Goal: Information Seeking & Learning: Learn about a topic

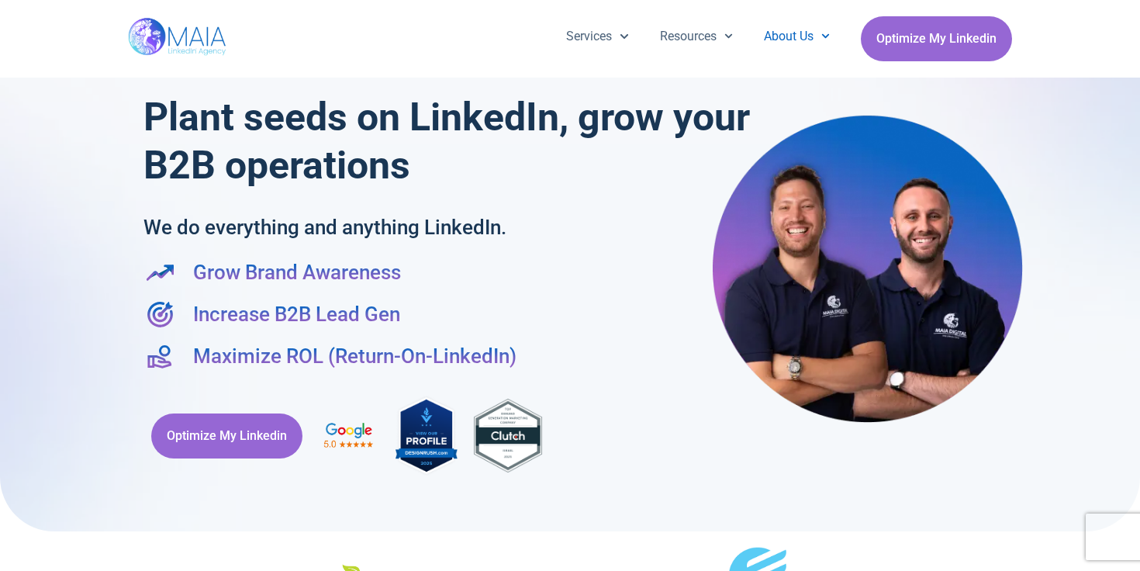
click at [782, 30] on link "About Us" at bounding box center [796, 36] width 97 height 40
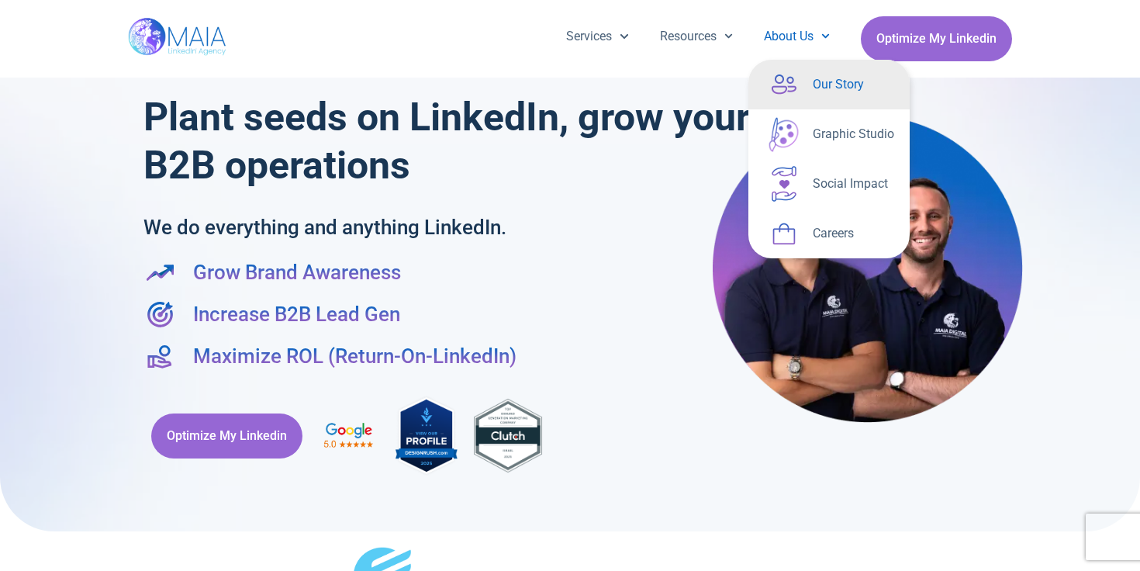
click at [813, 74] on link "Our Story" at bounding box center [828, 85] width 161 height 50
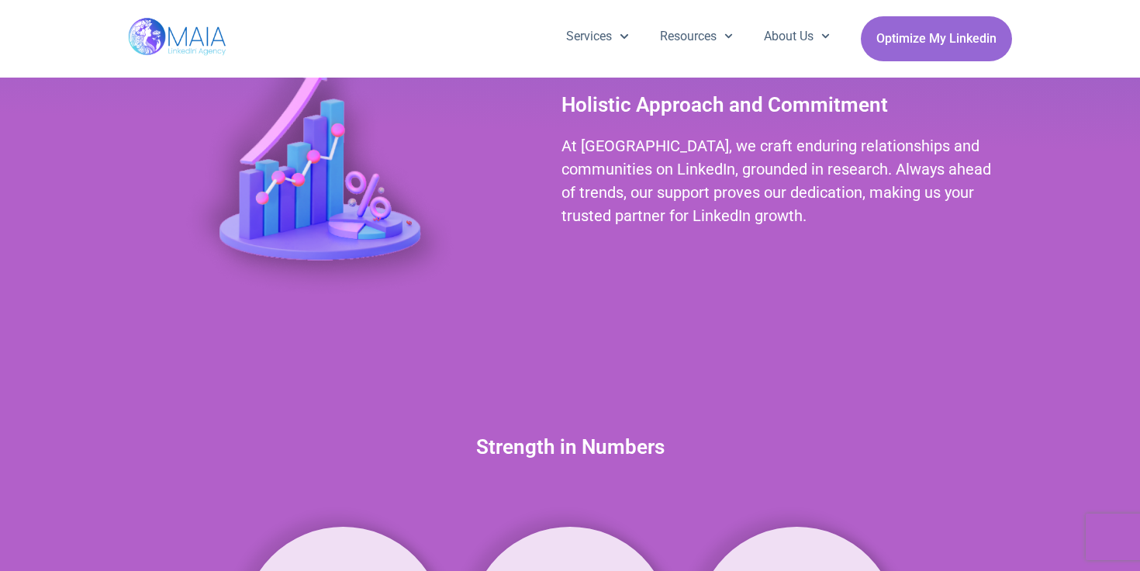
scroll to position [1231, 0]
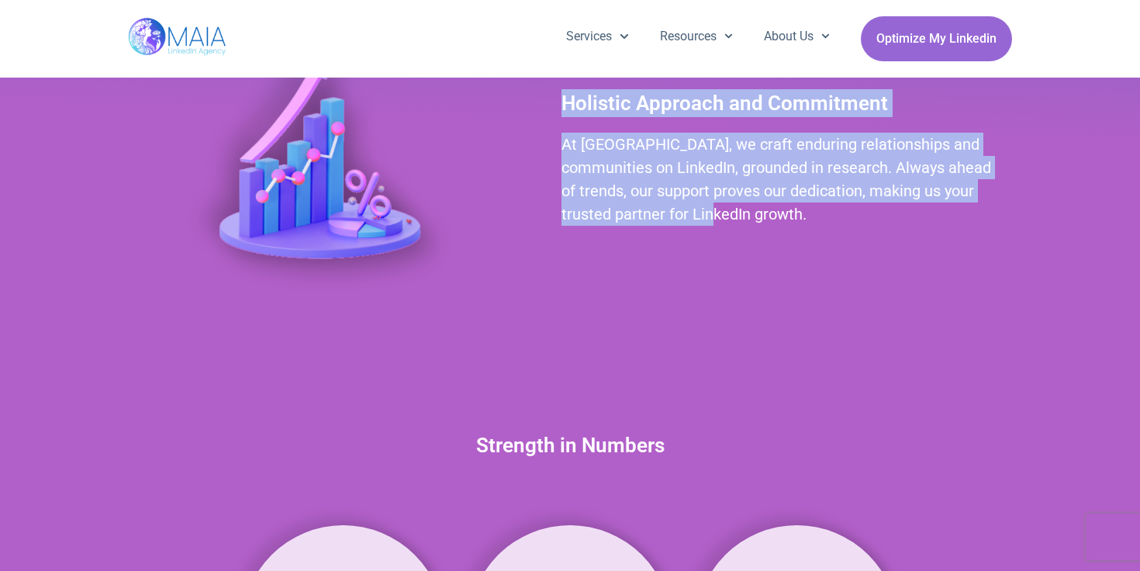
drag, startPoint x: 699, startPoint y: 210, endPoint x: 541, endPoint y: 148, distance: 169.9
click at [541, 147] on div "Holistic Approach and Commitment At MAIA, we craft enduring relationships and c…" at bounding box center [570, 157] width 884 height 347
click at [541, 148] on div "Holistic Approach and Commitment At MAIA, we craft enduring relationships and c…" at bounding box center [570, 157] width 884 height 347
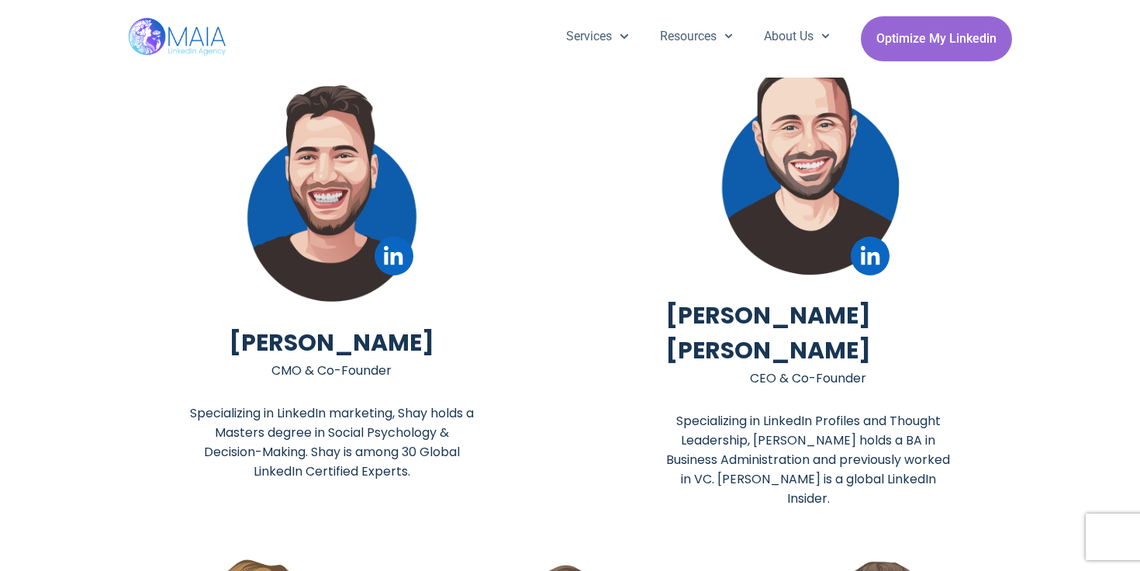
scroll to position [3204, 0]
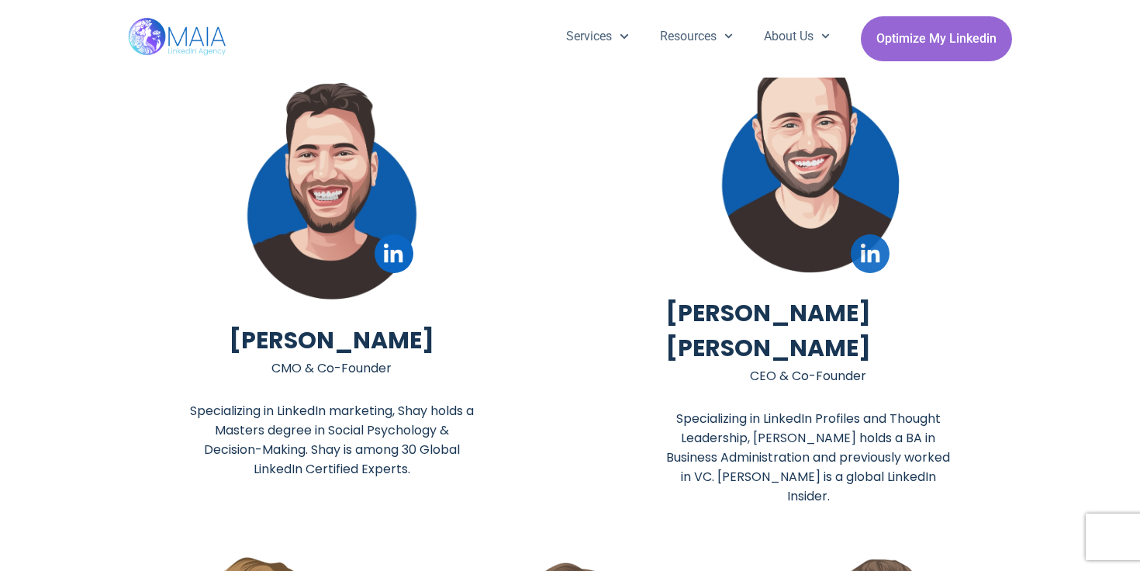
click at [869, 265] on link "Linkedin" at bounding box center [870, 253] width 39 height 39
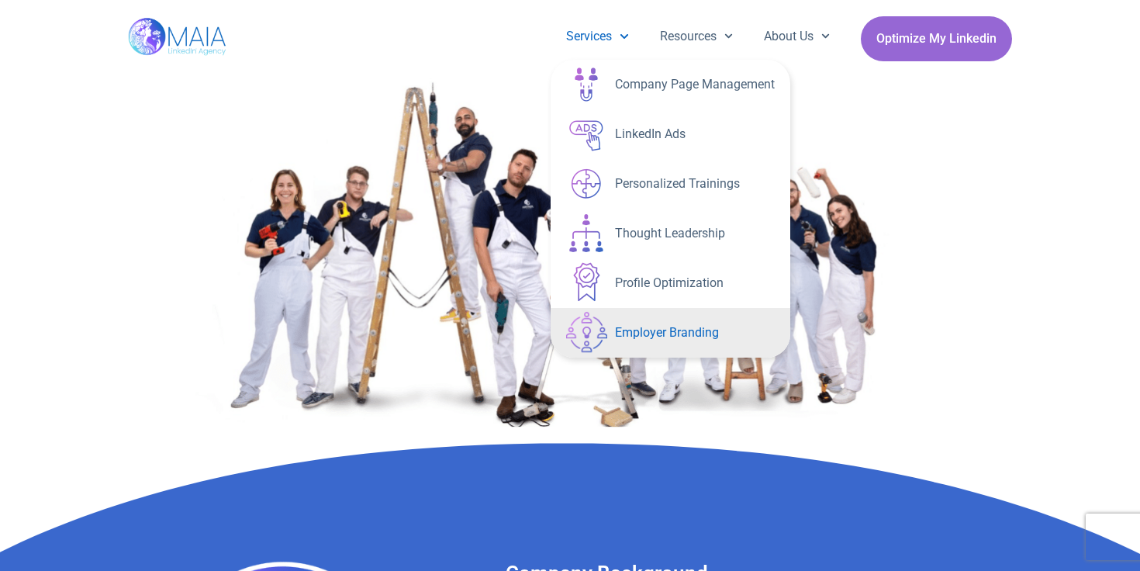
scroll to position [50, 0]
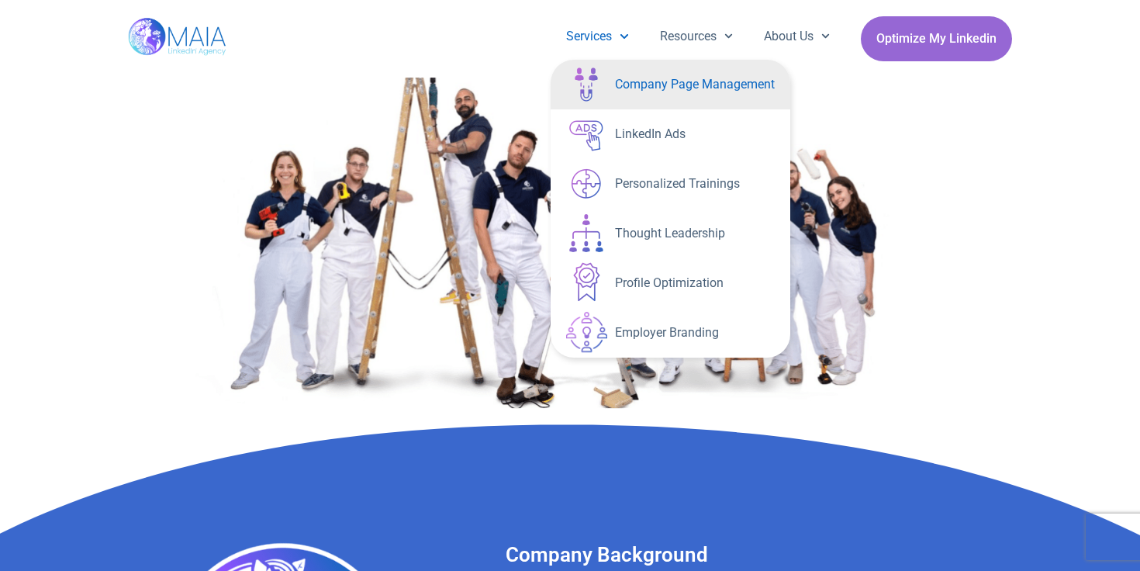
click at [651, 99] on link "Company Page Management" at bounding box center [671, 85] width 240 height 50
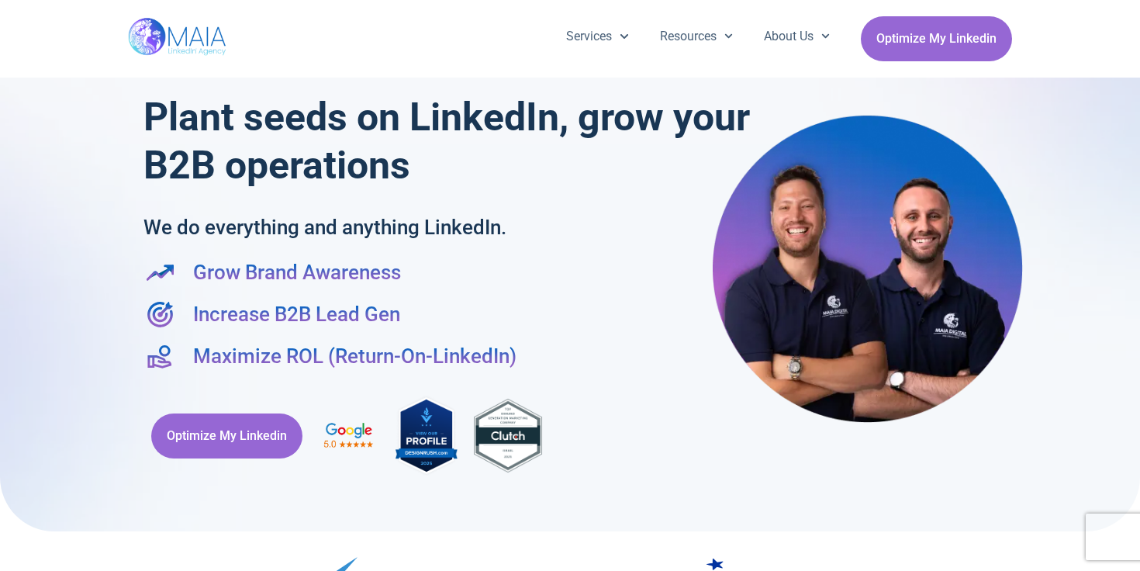
click at [510, 126] on h1 "Plant seeds on LinkedIn, grow your B2B operations" at bounding box center [449, 141] width 613 height 96
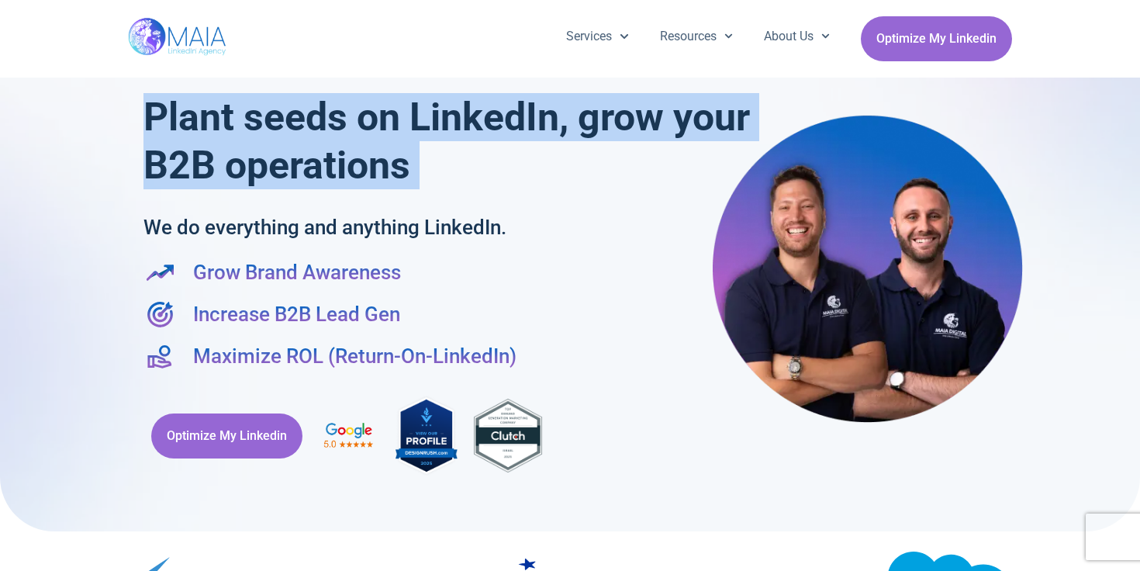
click at [510, 126] on h1 "Plant seeds on LinkedIn, grow your B2B operations" at bounding box center [449, 141] width 613 height 96
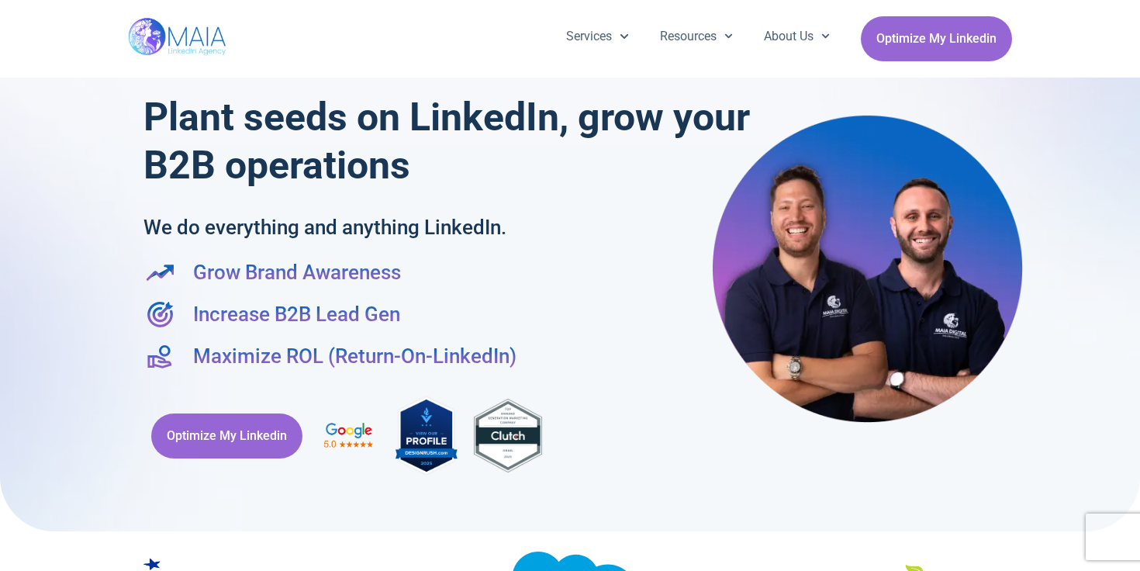
click at [510, 126] on h1 "Plant seeds on LinkedIn, grow your B2B operations" at bounding box center [449, 141] width 613 height 96
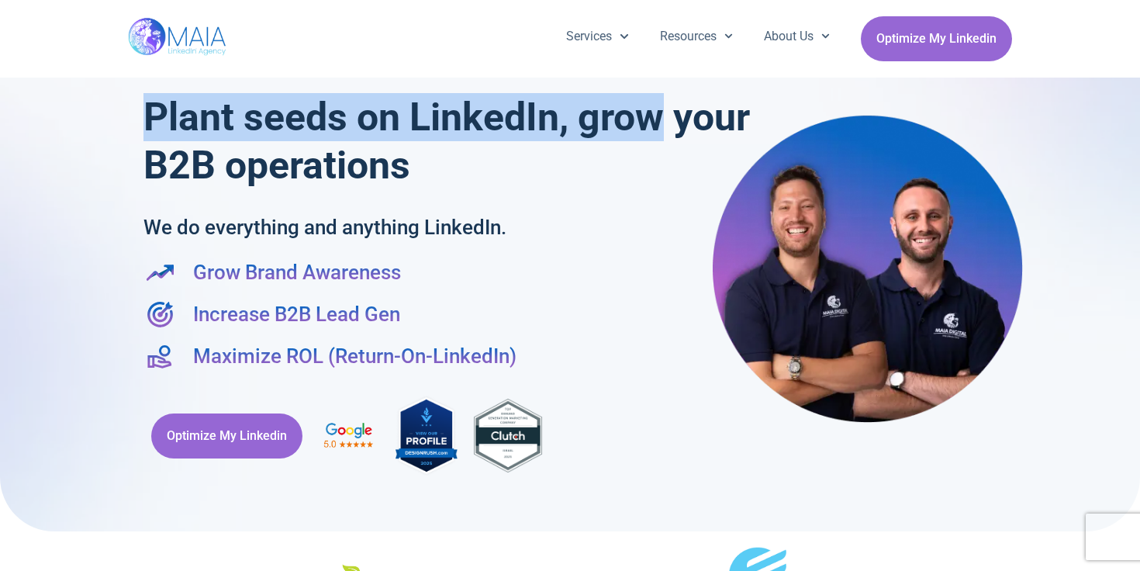
drag, startPoint x: 685, startPoint y: 119, endPoint x: 142, endPoint y: 136, distance: 543.1
click at [142, 136] on div "Plant seeds on LinkedIn, grow your B2B operations We do everything and anything…" at bounding box center [570, 288] width 869 height 407
click at [142, 131] on div "Plant seeds on LinkedIn, grow your B2B operations We do everything and anything…" at bounding box center [570, 288] width 869 height 407
drag, startPoint x: 144, startPoint y: 120, endPoint x: 637, endPoint y: 116, distance: 493.2
click at [637, 116] on h1 "Plant seeds on LinkedIn, grow your B2B operations" at bounding box center [449, 141] width 613 height 96
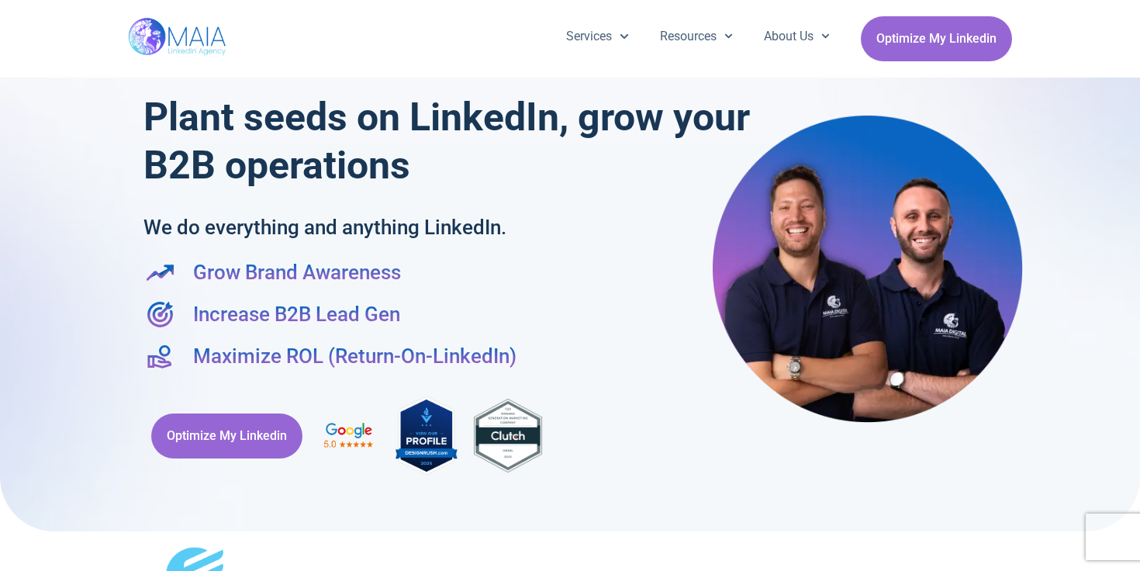
click at [672, 119] on h1 "Plant seeds on LinkedIn, grow your B2B operations" at bounding box center [449, 141] width 613 height 96
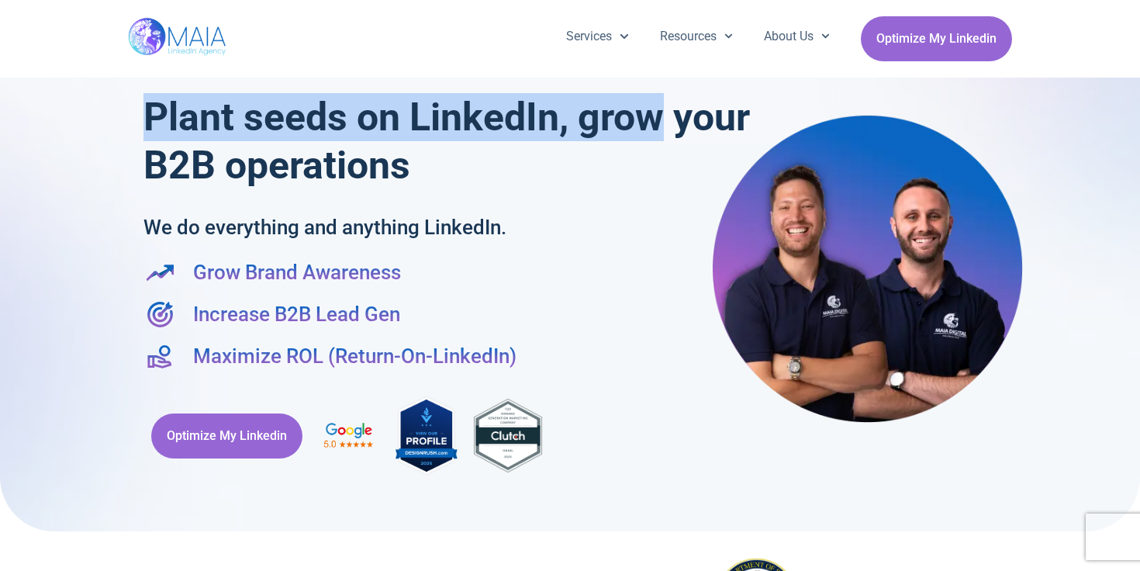
drag, startPoint x: 672, startPoint y: 119, endPoint x: 161, endPoint y: 105, distance: 510.5
click at [161, 105] on h1 "Plant seeds on LinkedIn, grow your B2B operations" at bounding box center [449, 141] width 613 height 96
drag, startPoint x: 143, startPoint y: 112, endPoint x: 698, endPoint y: 112, distance: 555.3
click at [698, 112] on h1 "Plant seeds on LinkedIn, grow your B2B operations" at bounding box center [449, 141] width 613 height 96
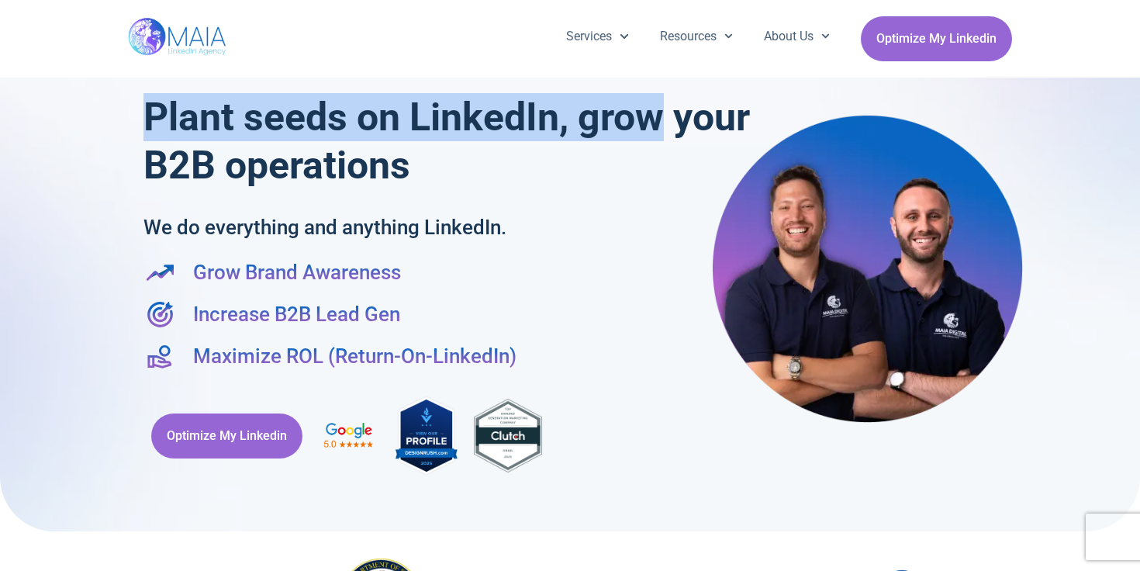
click at [698, 112] on h1 "Plant seeds on LinkedIn, grow your B2B operations" at bounding box center [449, 141] width 613 height 96
drag, startPoint x: 698, startPoint y: 112, endPoint x: 131, endPoint y: 133, distance: 567.3
click at [131, 133] on div "Plant seeds on LinkedIn, grow your B2B operations We do everything and anything…" at bounding box center [570, 289] width 884 height 423
drag, startPoint x: 151, startPoint y: 123, endPoint x: 647, endPoint y: 130, distance: 495.6
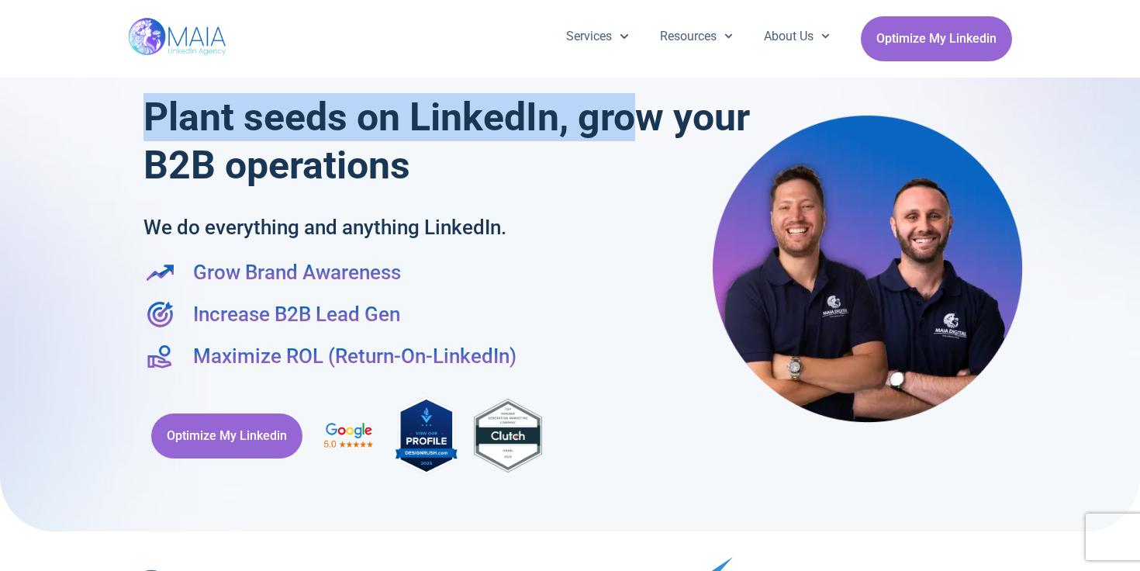
click at [647, 130] on h1 "Plant seeds on LinkedIn, grow your B2B operations" at bounding box center [449, 141] width 613 height 96
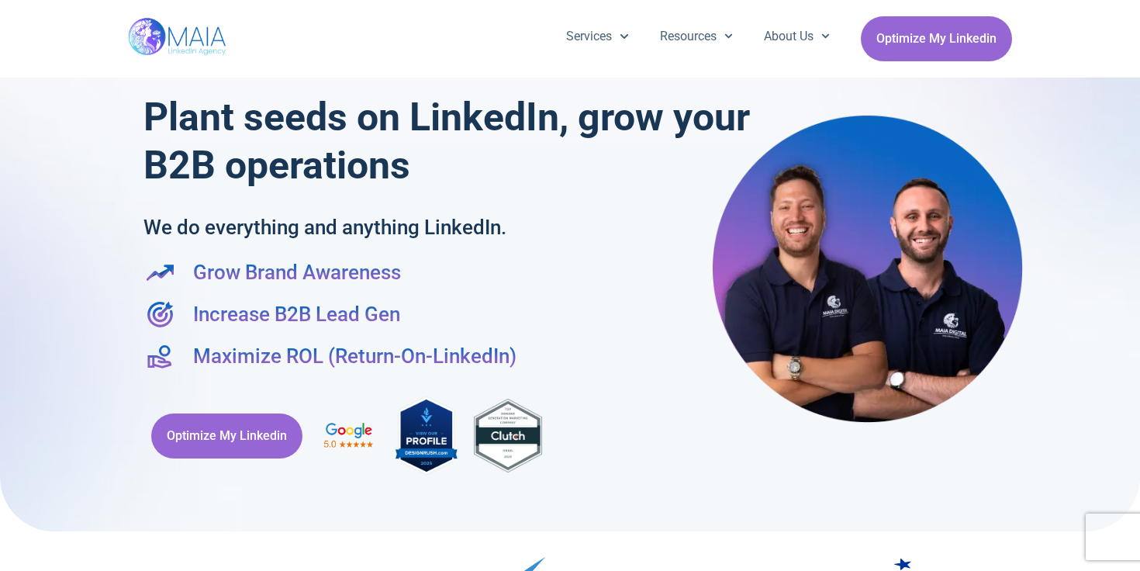
click at [674, 129] on h1 "Plant seeds on LinkedIn, grow your B2B operations" at bounding box center [449, 141] width 613 height 96
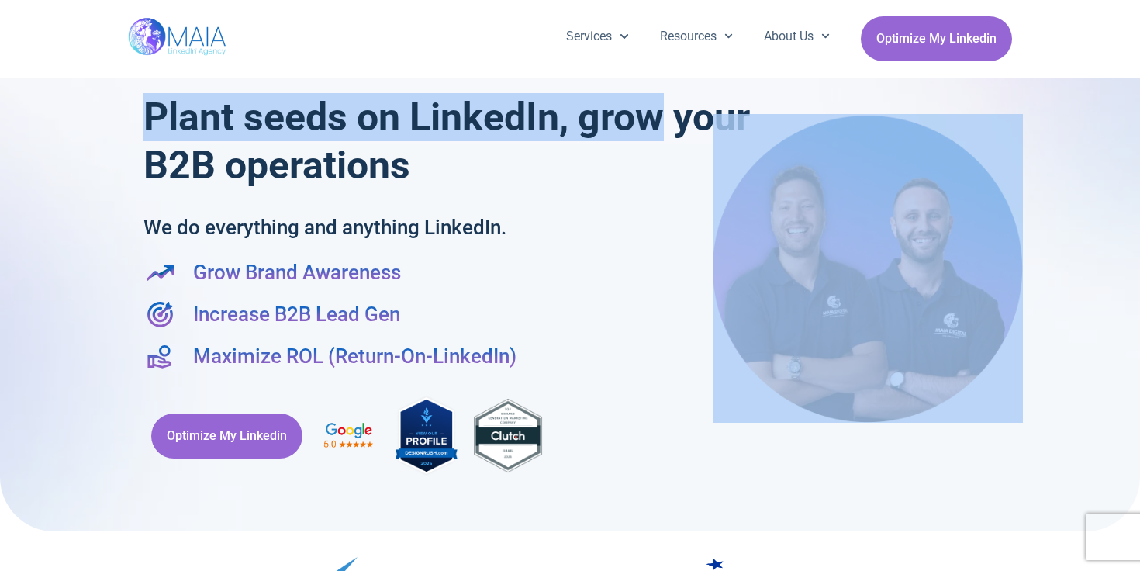
drag, startPoint x: 674, startPoint y: 129, endPoint x: 90, endPoint y: 140, distance: 584.1
click at [89, 140] on section "Plant seeds on LinkedIn, grow your B2B operations We do everything and anything…" at bounding box center [570, 257] width 1140 height 547
click at [90, 140] on div at bounding box center [570, 257] width 1140 height 547
drag, startPoint x: 116, startPoint y: 130, endPoint x: 662, endPoint y: 133, distance: 546.7
click at [662, 133] on section "Plant seeds on LinkedIn, grow your B2B operations We do everything and anything…" at bounding box center [570, 257] width 1140 height 547
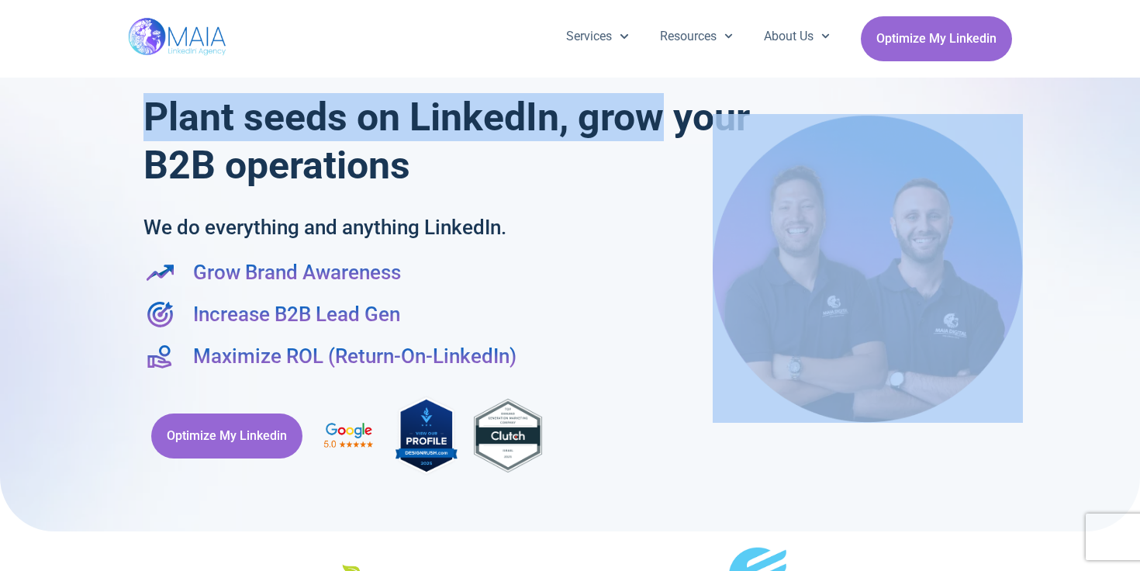
click at [662, 133] on h1 "Plant seeds on LinkedIn, grow your B2B operations" at bounding box center [449, 141] width 613 height 96
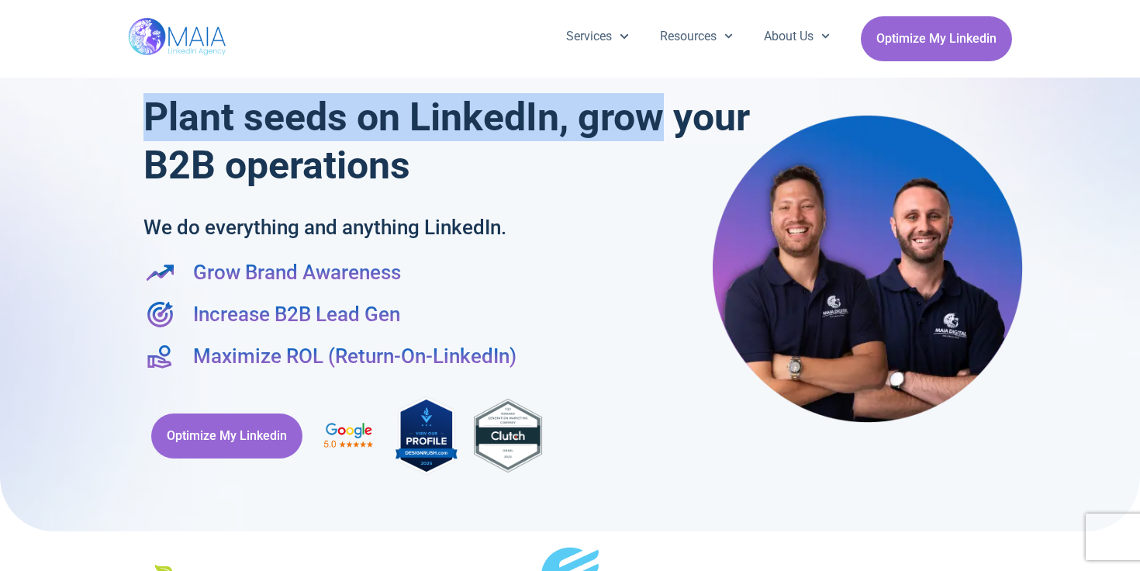
drag, startPoint x: 662, startPoint y: 133, endPoint x: 168, endPoint y: 120, distance: 494.9
click at [168, 120] on h1 "Plant seeds on LinkedIn, grow your B2B operations" at bounding box center [449, 141] width 613 height 96
